Goal: Transaction & Acquisition: Purchase product/service

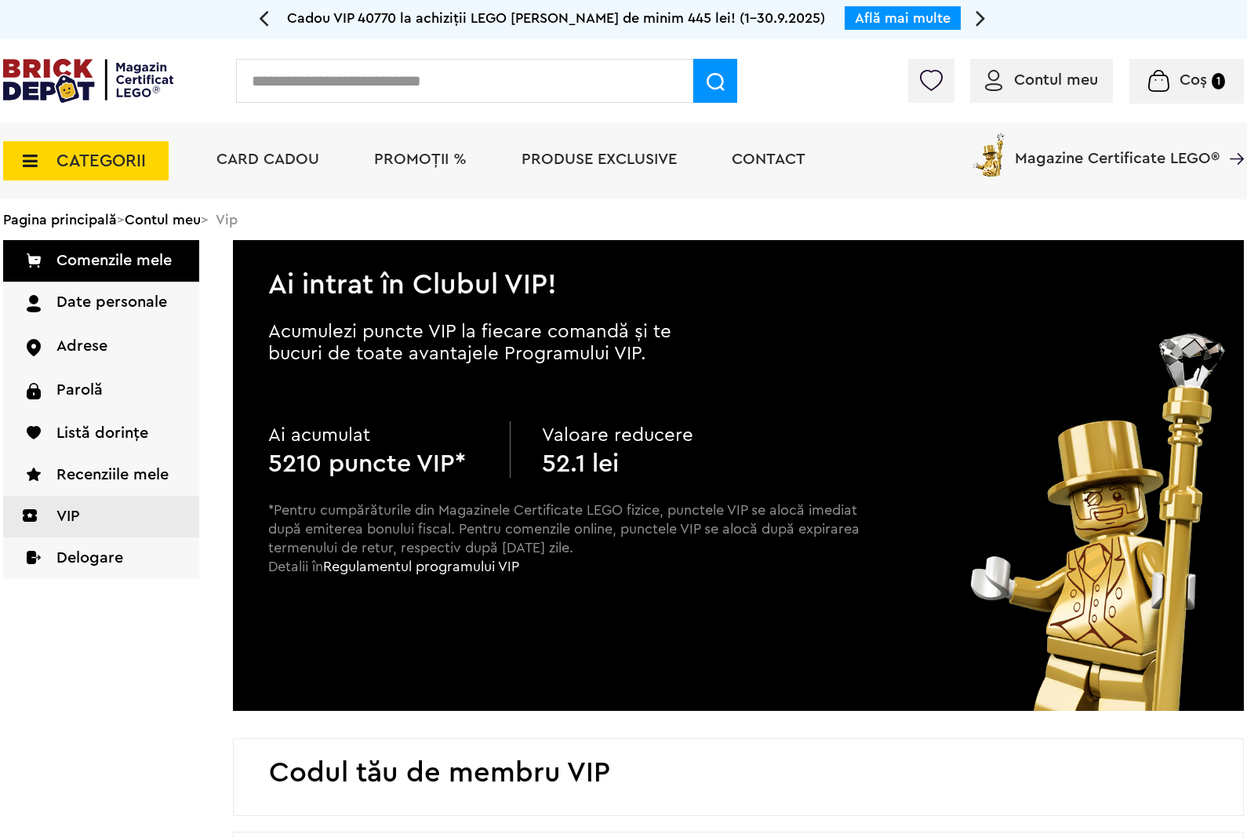
click at [104, 153] on span "CATEGORII" at bounding box center [100, 160] width 89 height 17
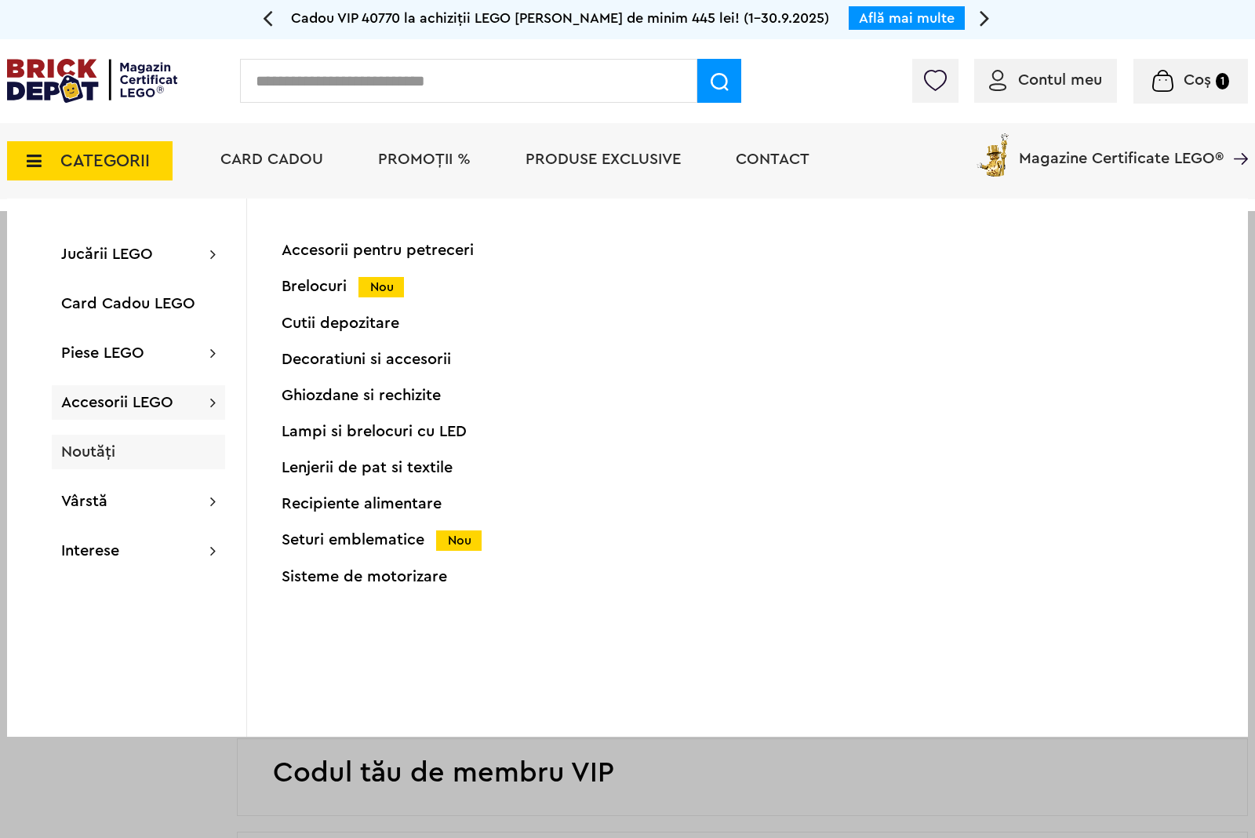
click at [90, 448] on span "Noutăți" at bounding box center [88, 452] width 54 height 16
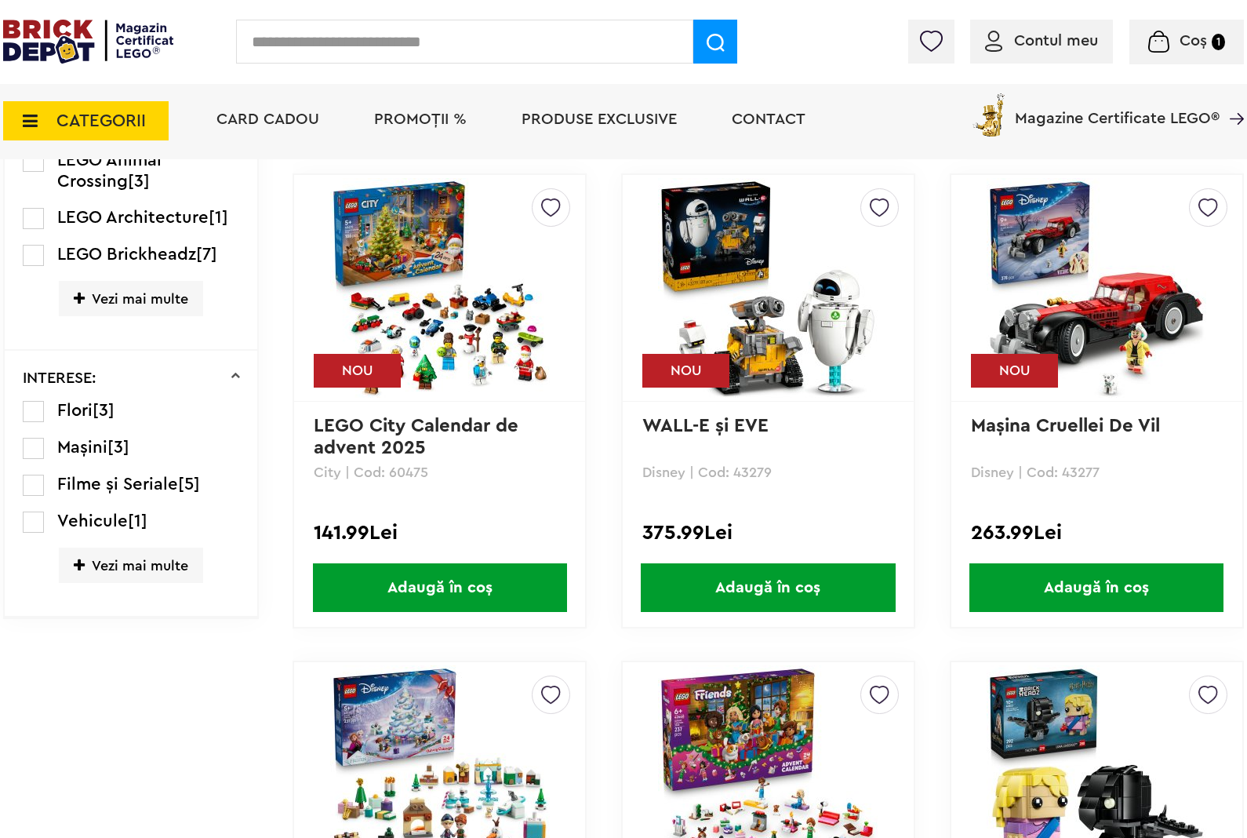
scroll to position [940, 0]
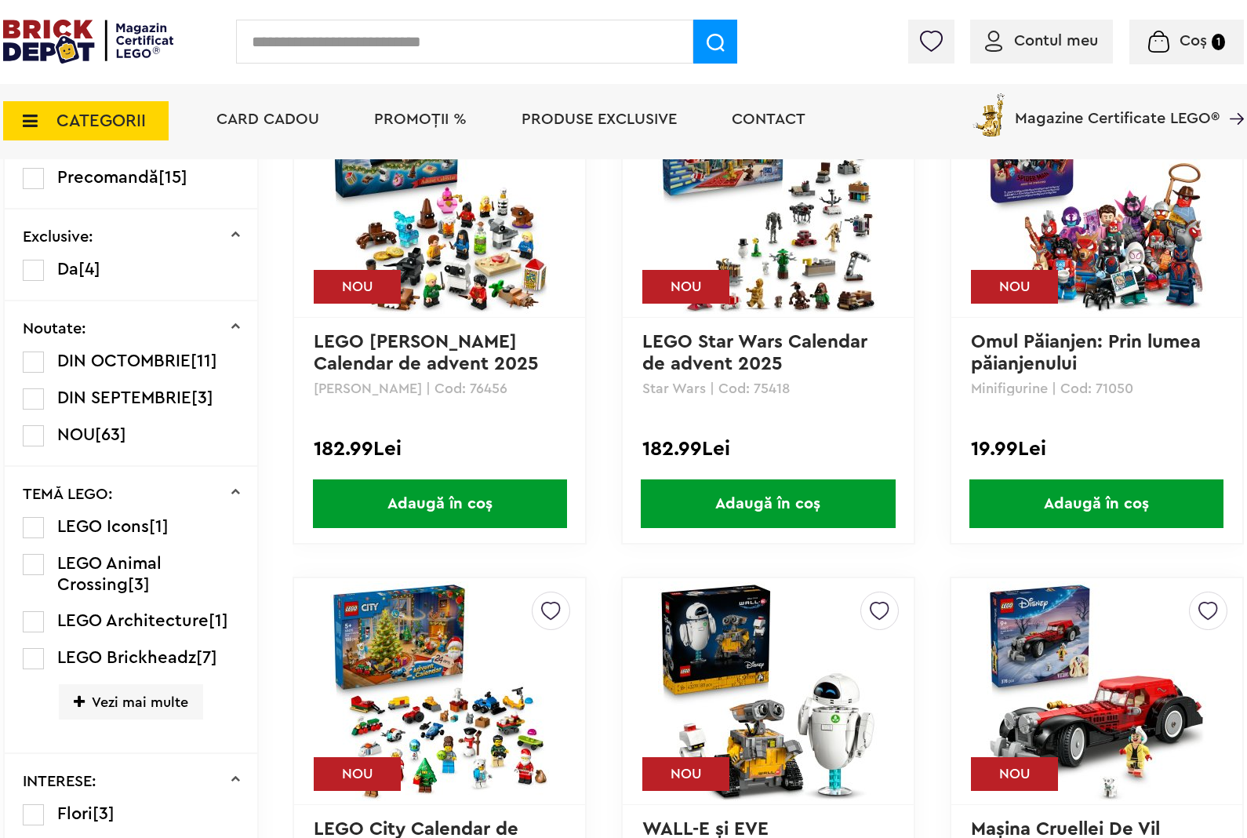
click at [194, 355] on span "[11]" at bounding box center [204, 360] width 27 height 17
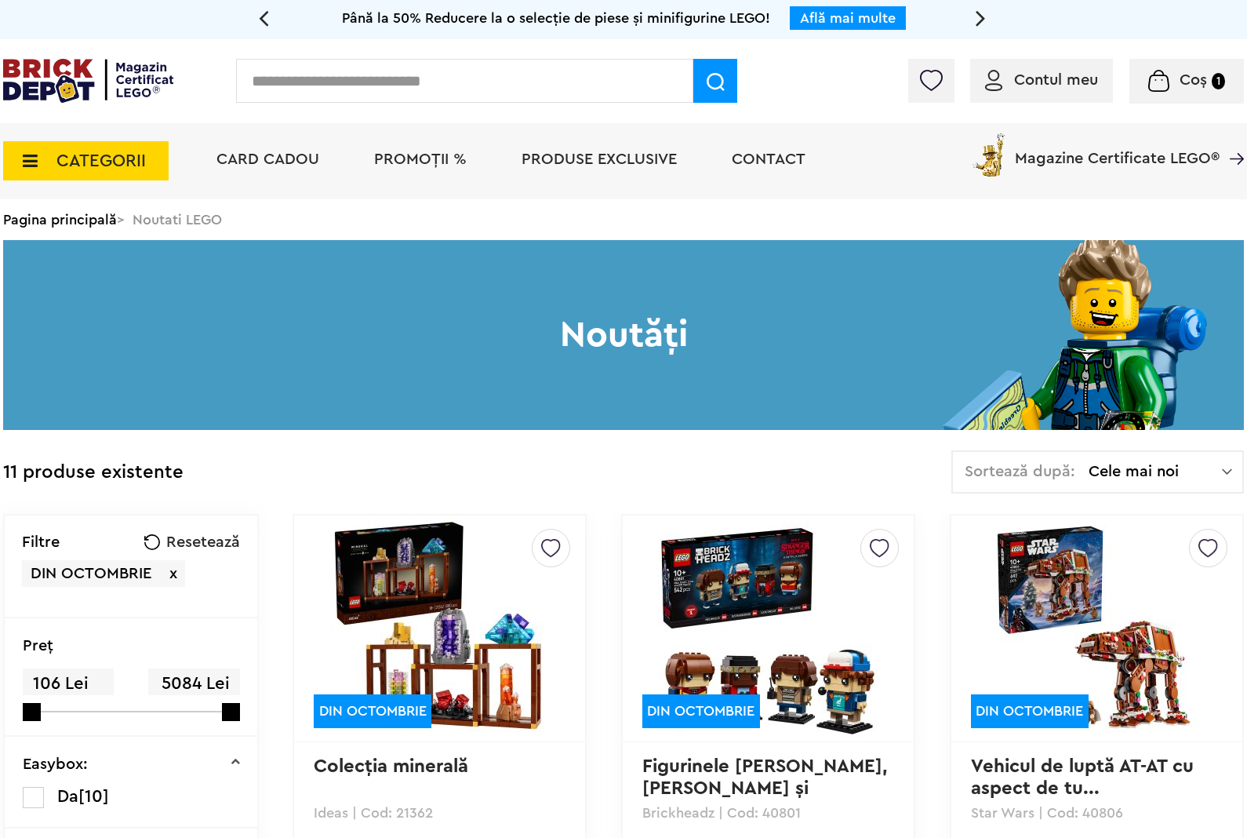
click at [106, 81] on img at bounding box center [88, 81] width 170 height 44
